Goal: Task Accomplishment & Management: Manage account settings

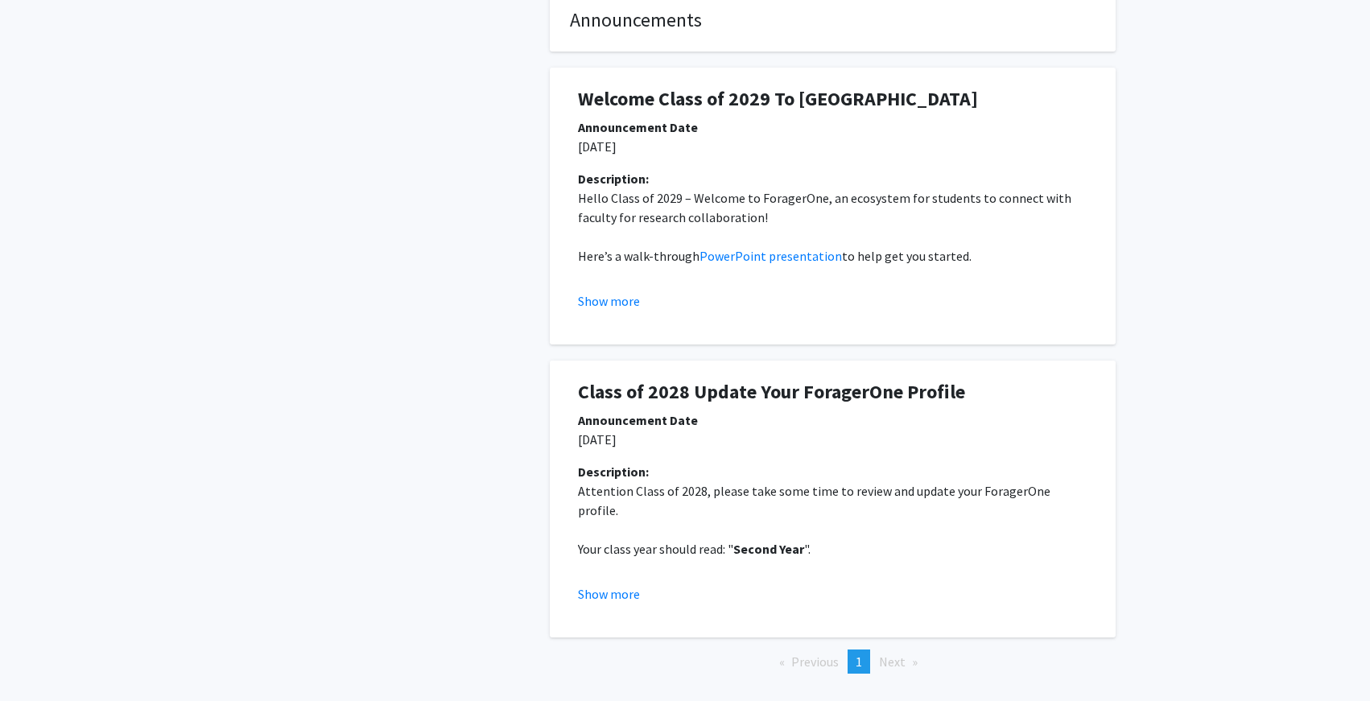
scroll to position [328, 0]
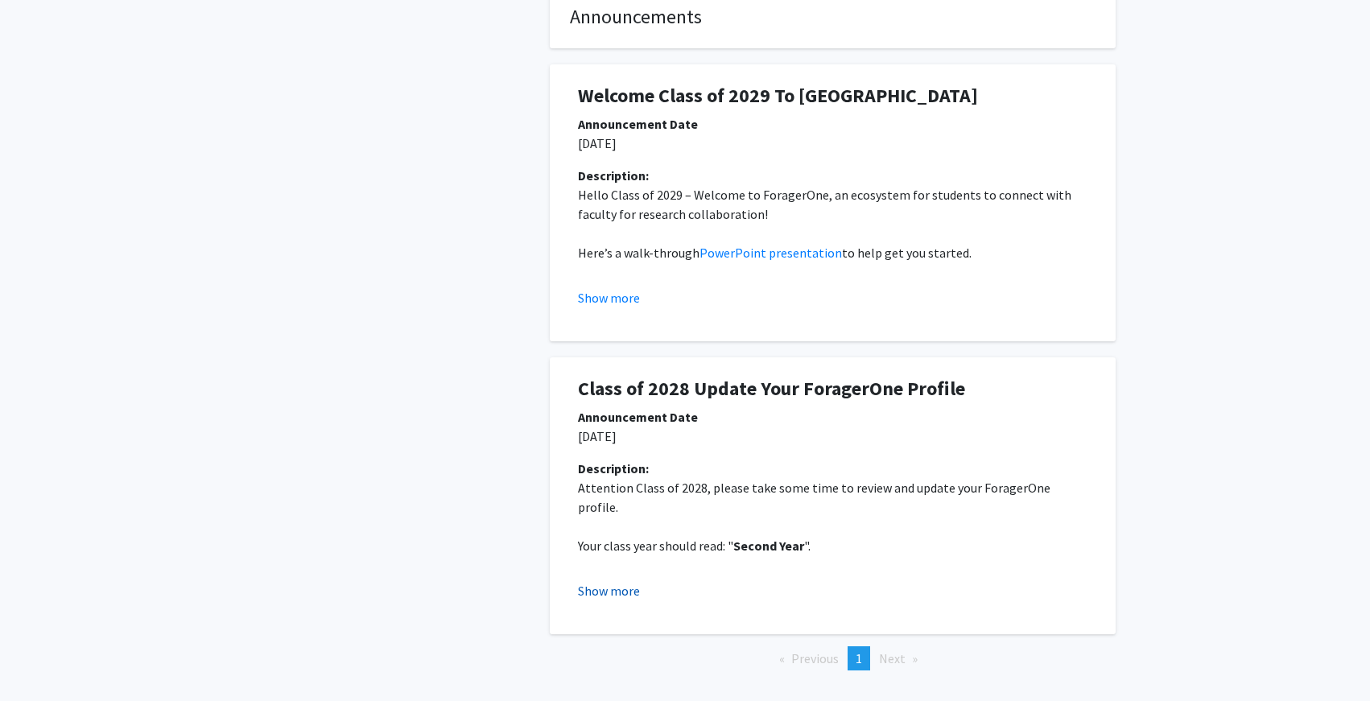
click at [622, 581] on button "Show more" at bounding box center [609, 590] width 62 height 19
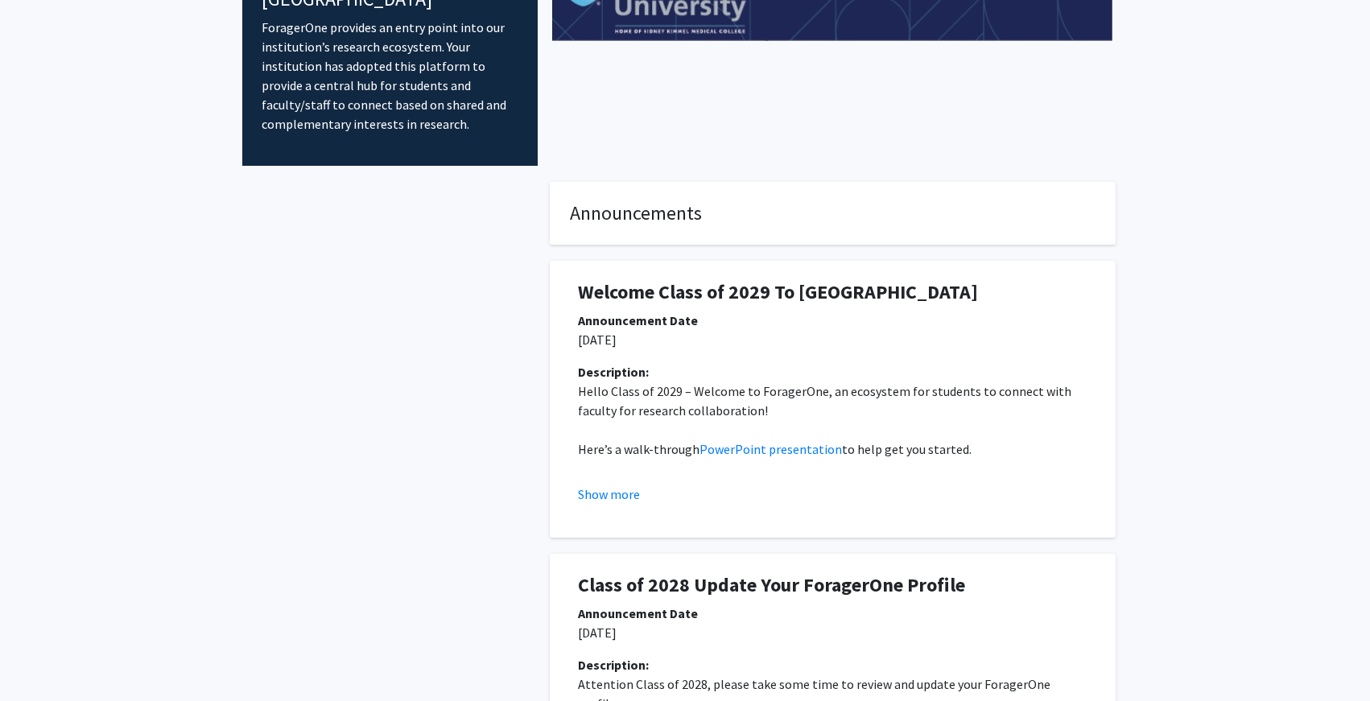
scroll to position [0, 0]
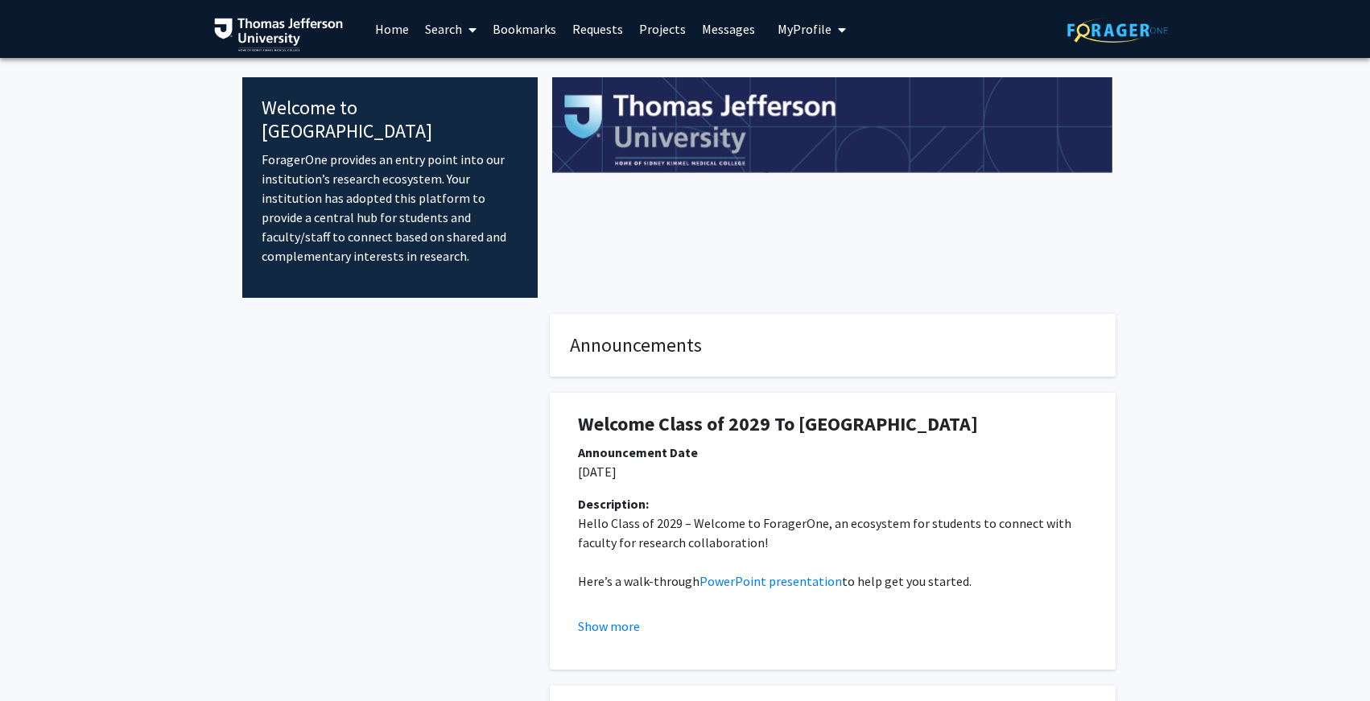
click at [813, 27] on span "My Profile" at bounding box center [804, 29] width 54 height 16
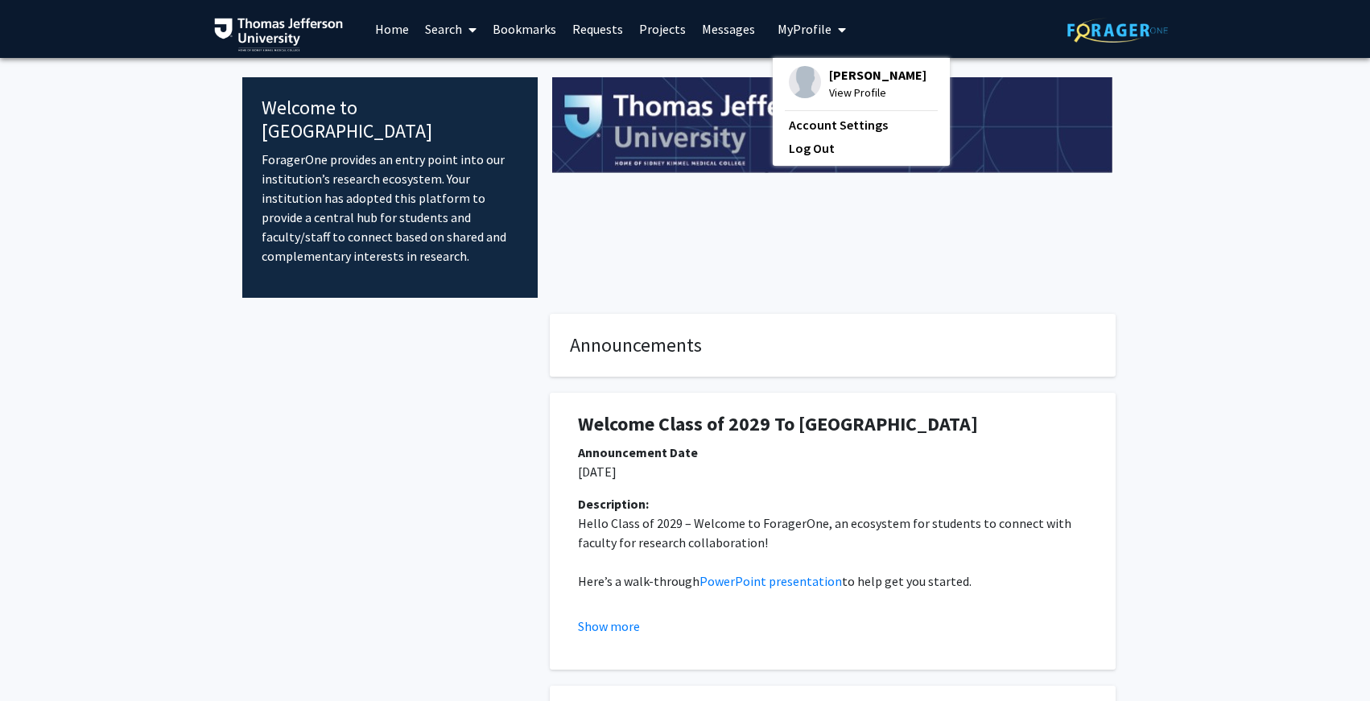
click at [837, 93] on span "View Profile" at bounding box center [877, 93] width 97 height 18
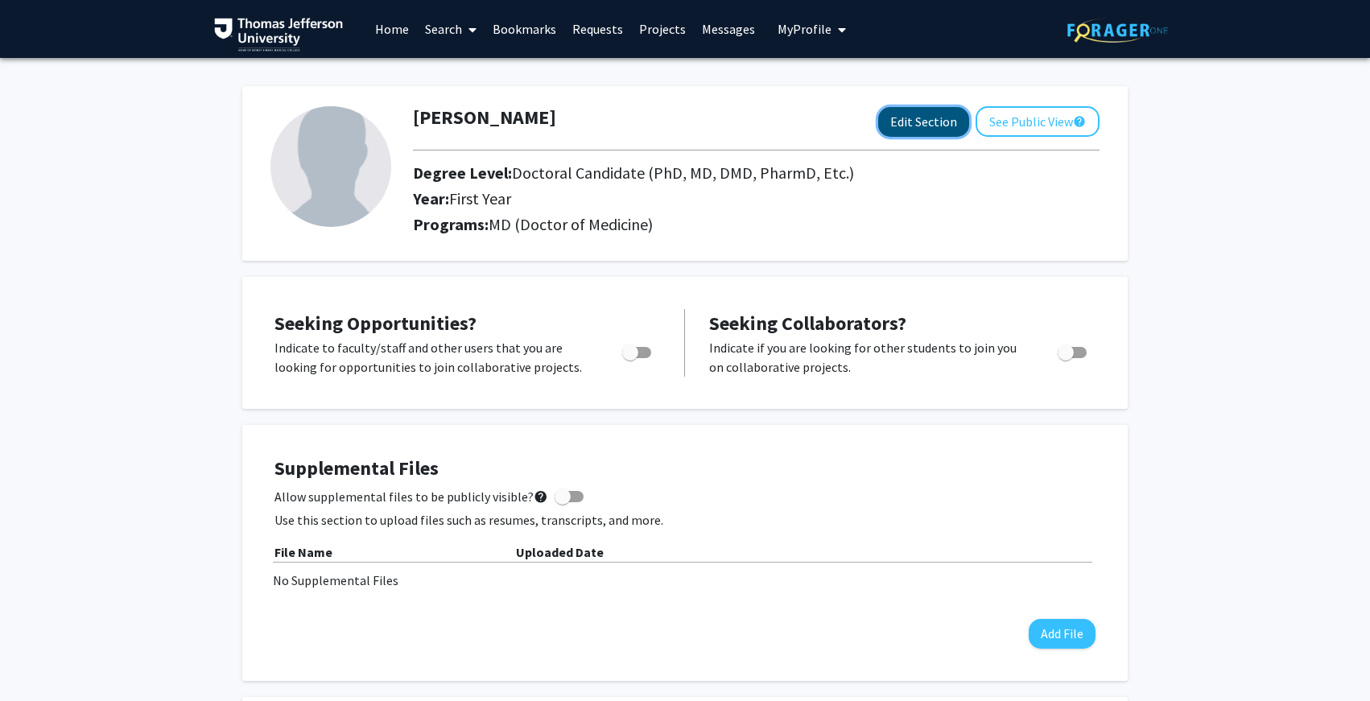
click at [924, 125] on button "Edit Section" at bounding box center [923, 122] width 91 height 30
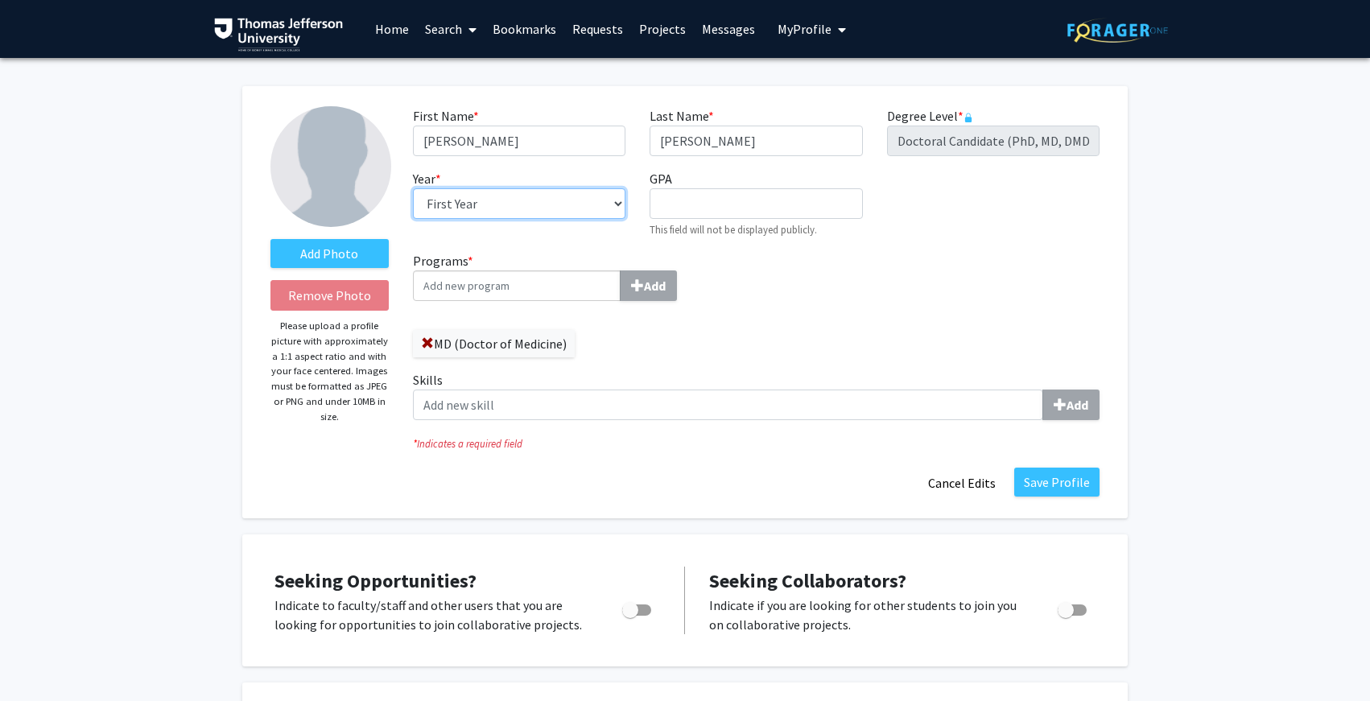
click at [444, 204] on select "--- First Year Second Year Third Year Fourth Year Fifth Year Sixth Year Seventh…" at bounding box center [519, 203] width 212 height 31
select select "second_year"
click at [413, 188] on select "--- First Year Second Year Third Year Fourth Year Fifth Year Sixth Year Seventh…" at bounding box center [519, 203] width 212 height 31
click at [575, 272] on input "Programs * Add" at bounding box center [517, 285] width 208 height 31
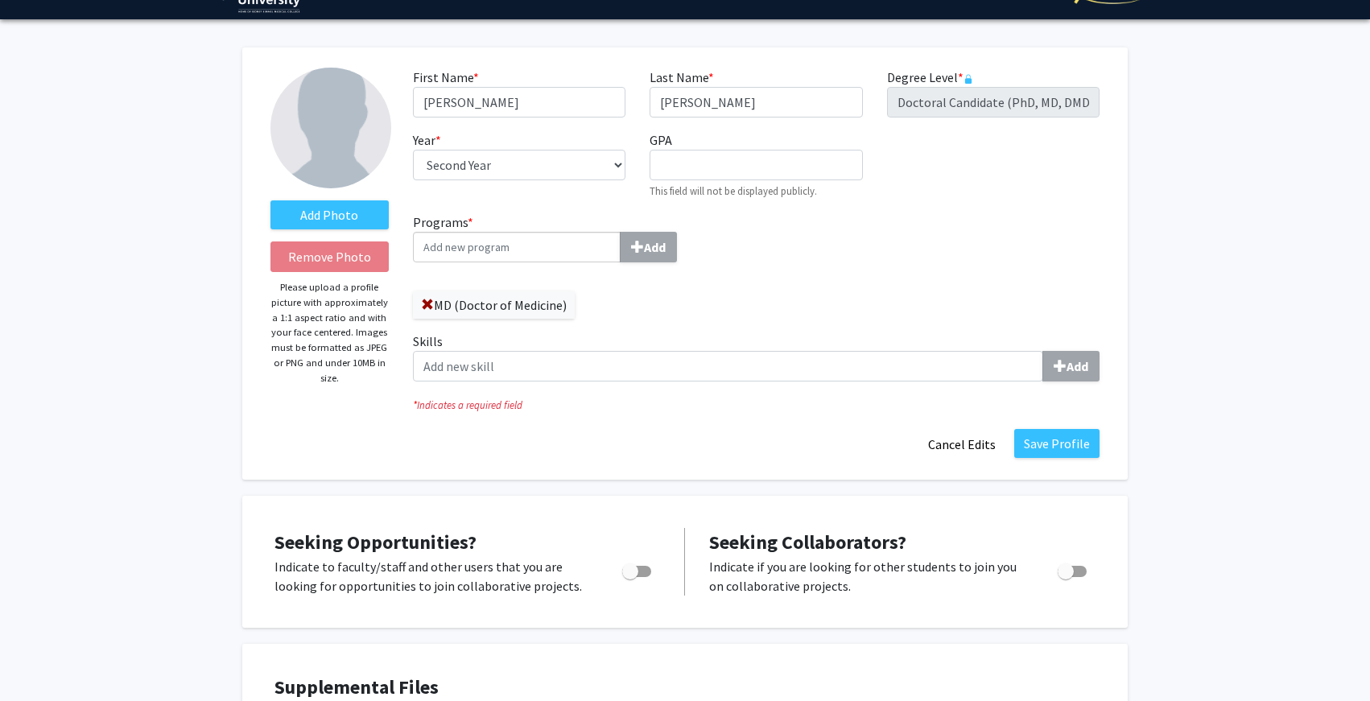
scroll to position [39, 0]
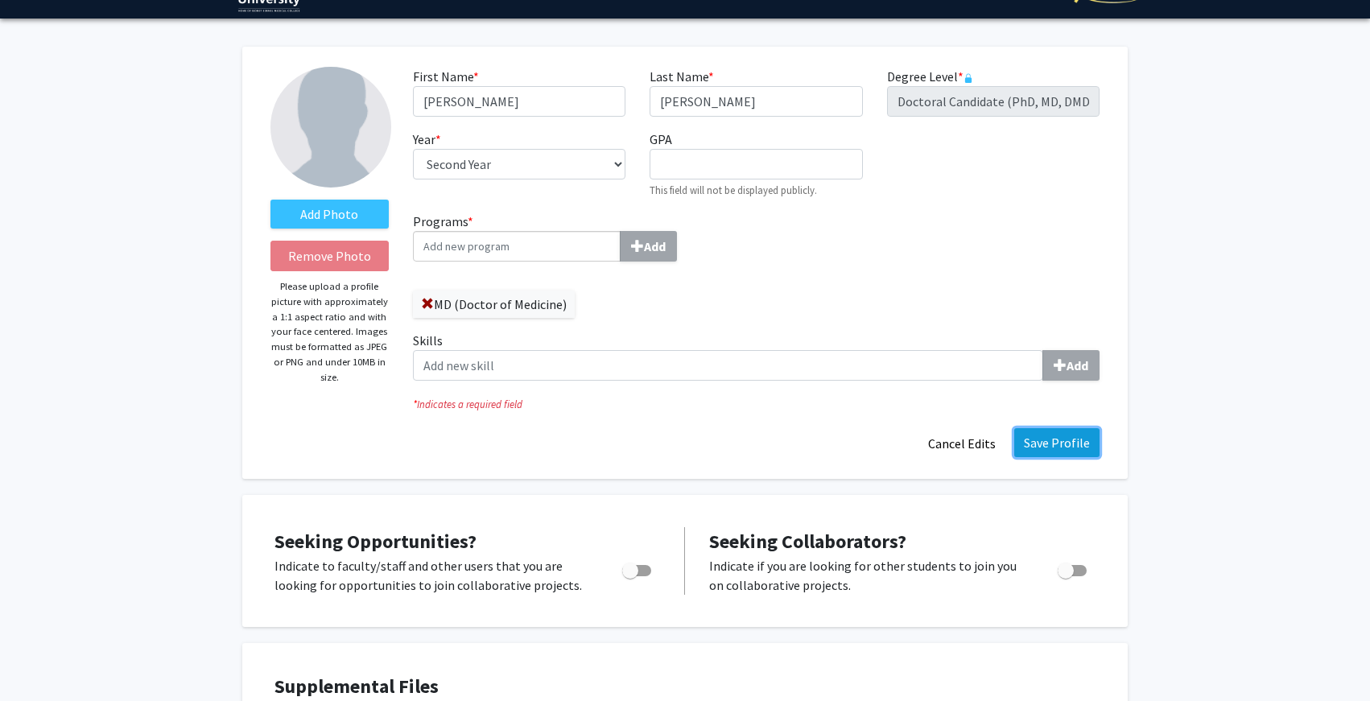
click at [1059, 442] on button "Save Profile" at bounding box center [1056, 442] width 85 height 29
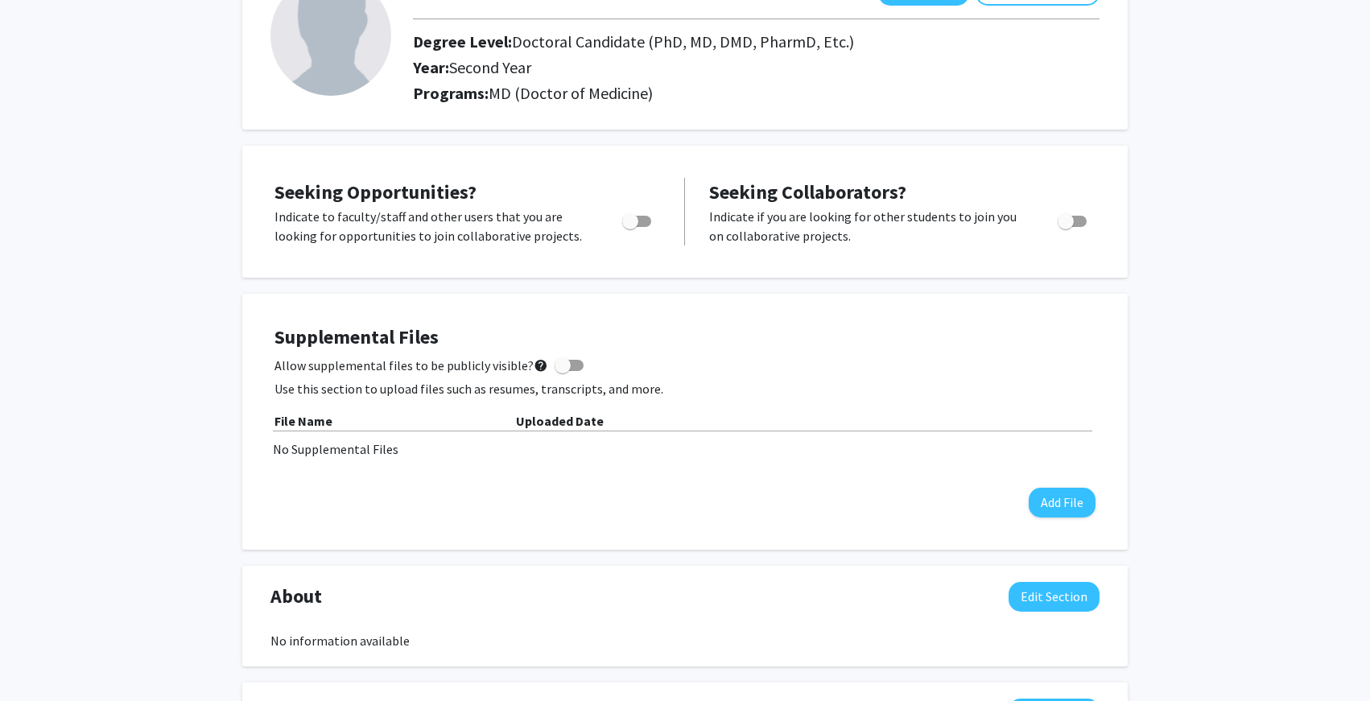
scroll to position [0, 0]
